Goal: Task Accomplishment & Management: Manage account settings

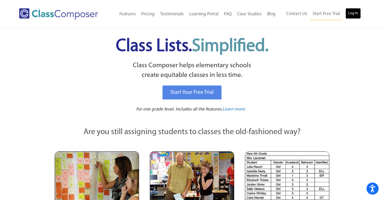
click at [345, 15] on link "Log In" at bounding box center [352, 13] width 15 height 11
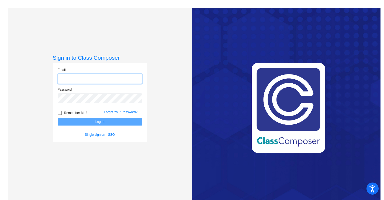
scroll to position [6, 0]
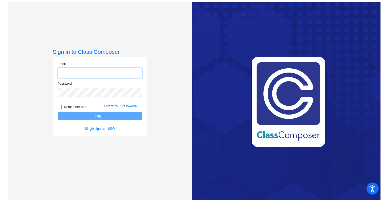
click at [107, 75] on input "email" at bounding box center [100, 73] width 85 height 10
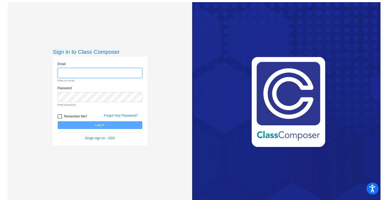
type input "kmark@blainesd.org"
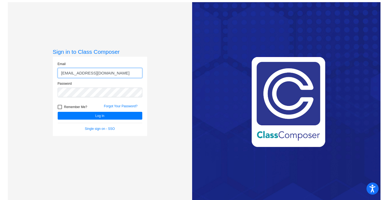
click at [58, 112] on button "Log In" at bounding box center [100, 116] width 85 height 8
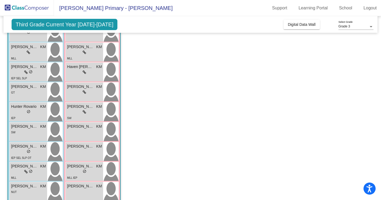
scroll to position [134, 0]
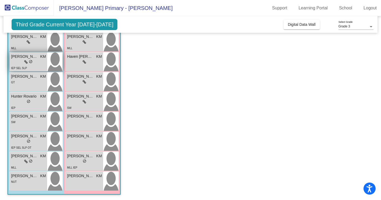
click at [40, 68] on div "IEP SEL SLP" at bounding box center [28, 68] width 35 height 6
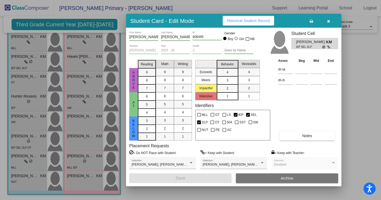
scroll to position [0, 0]
click at [327, 21] on icon "button" at bounding box center [328, 21] width 3 height 4
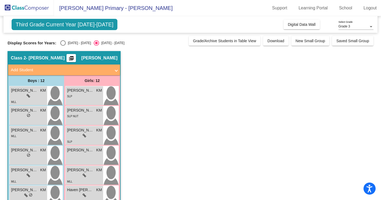
click at [65, 40] on label "2024 - 2025" at bounding box center [75, 42] width 31 height 5
click at [63, 46] on input "2024 - 2025" at bounding box center [63, 46] width 0 height 0
radio input "true"
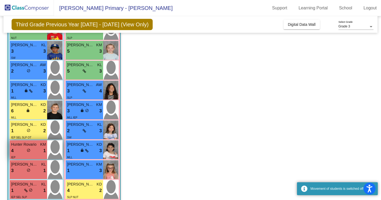
scroll to position [134, 0]
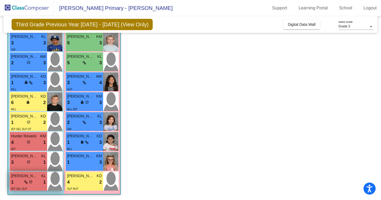
click at [37, 184] on div "1 lock do_not_disturb_alt 1" at bounding box center [28, 182] width 35 height 7
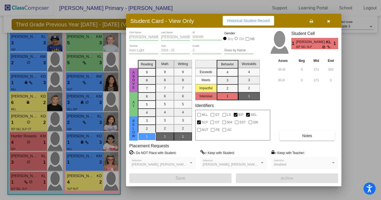
click at [330, 20] on button "button" at bounding box center [328, 21] width 17 height 10
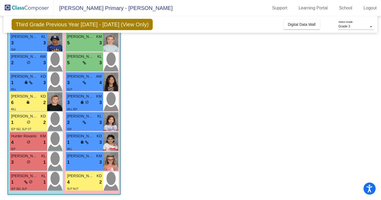
scroll to position [0, 0]
